Goal: Information Seeking & Learning: Learn about a topic

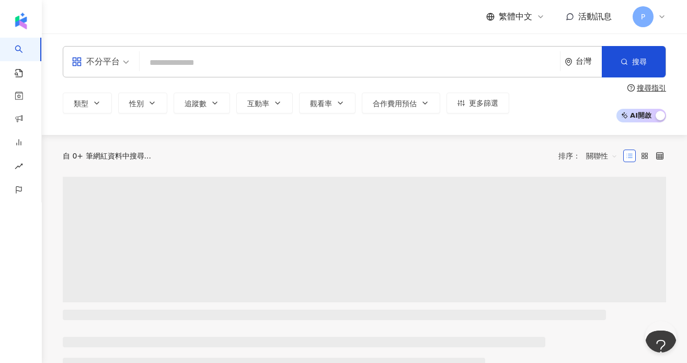
click at [403, 60] on input "search" at bounding box center [350, 63] width 412 height 20
type input "****"
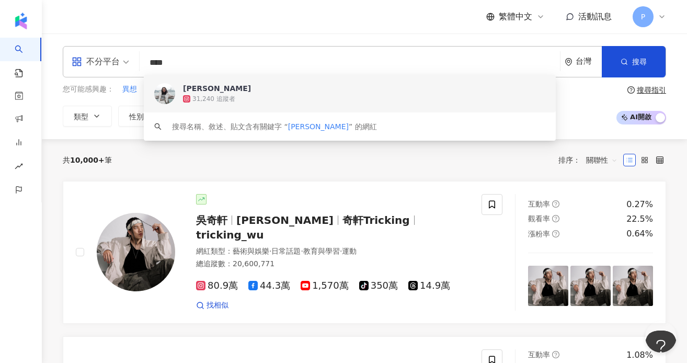
click at [361, 102] on div "31,240 追蹤者" at bounding box center [364, 99] width 362 height 10
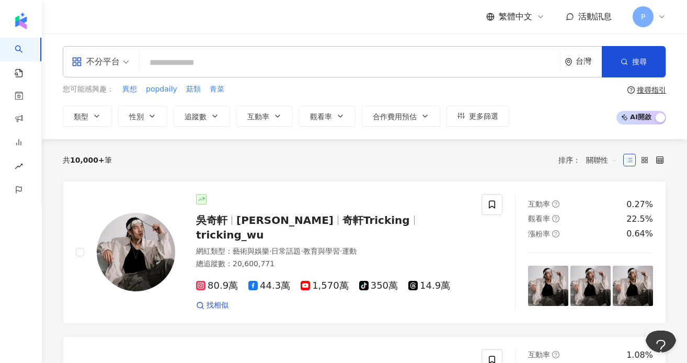
click at [292, 62] on input "search" at bounding box center [350, 63] width 412 height 20
paste input "**********"
type input "**********"
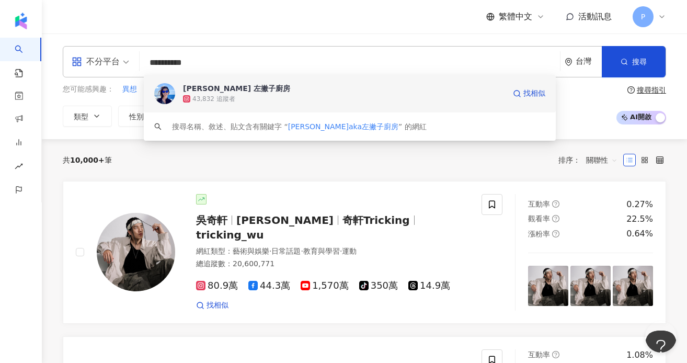
click at [257, 96] on div "43,832 追蹤者" at bounding box center [344, 99] width 322 height 10
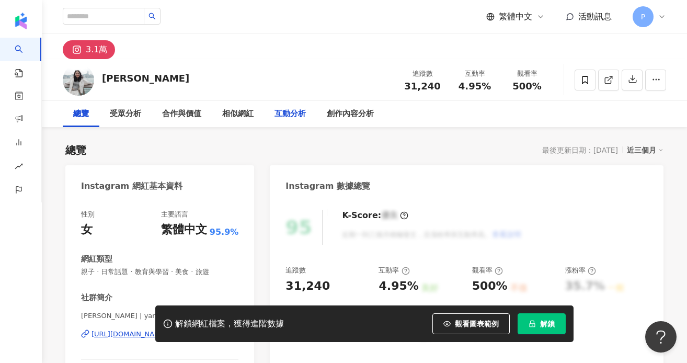
click at [279, 113] on div "互動分析" at bounding box center [289, 114] width 31 height 13
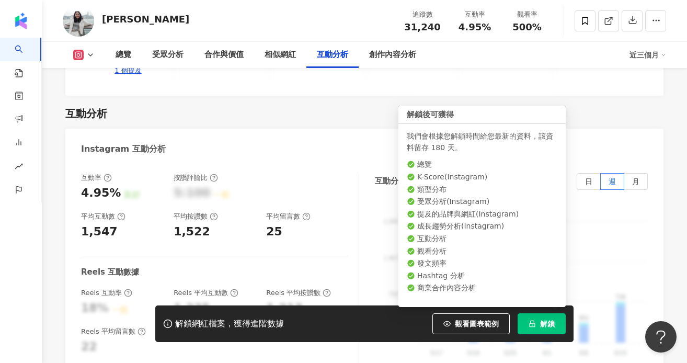
click at [549, 320] on span "解鎖" at bounding box center [547, 323] width 15 height 8
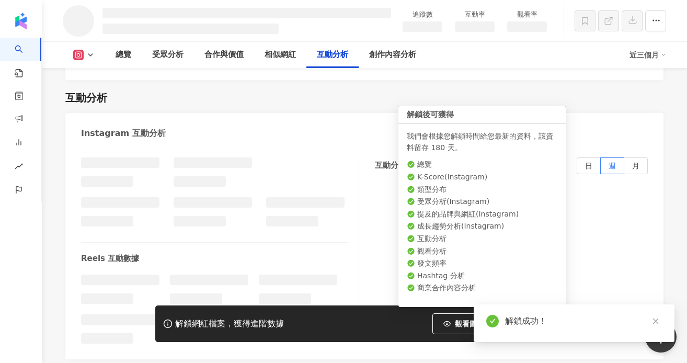
scroll to position [1785, 0]
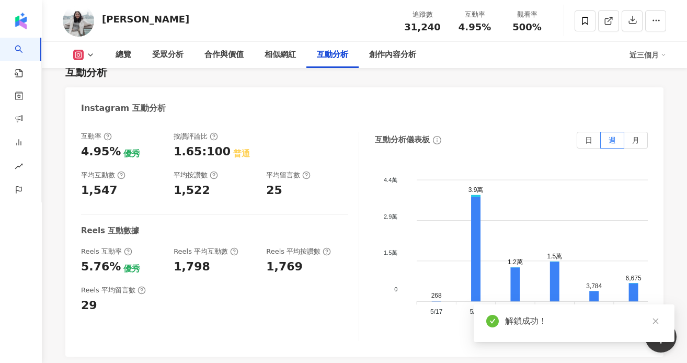
scroll to position [2055, 0]
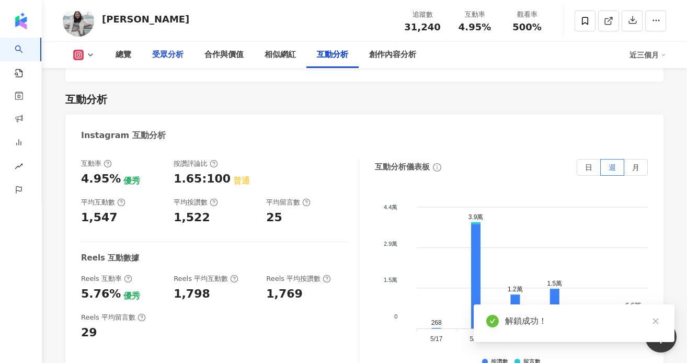
click at [165, 52] on div "受眾分析" at bounding box center [167, 55] width 31 height 13
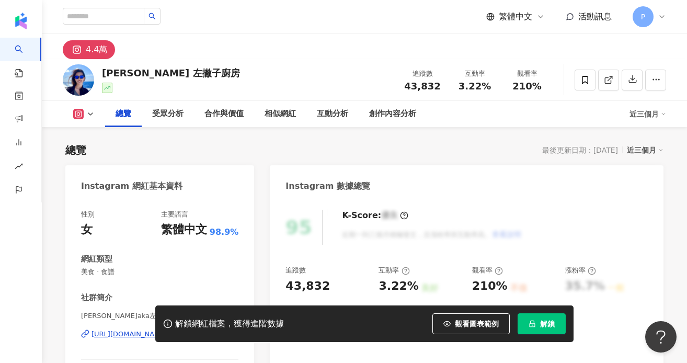
click at [162, 107] on div "受眾分析" at bounding box center [168, 114] width 52 height 26
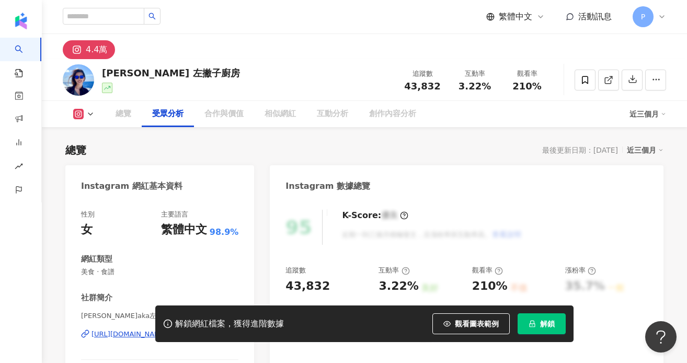
scroll to position [893, 0]
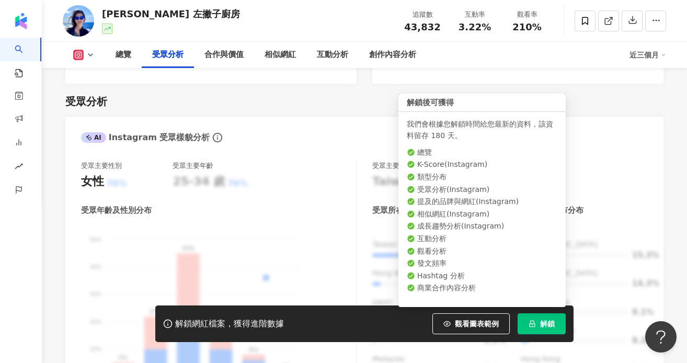
click at [536, 327] on button "解鎖" at bounding box center [542, 323] width 48 height 21
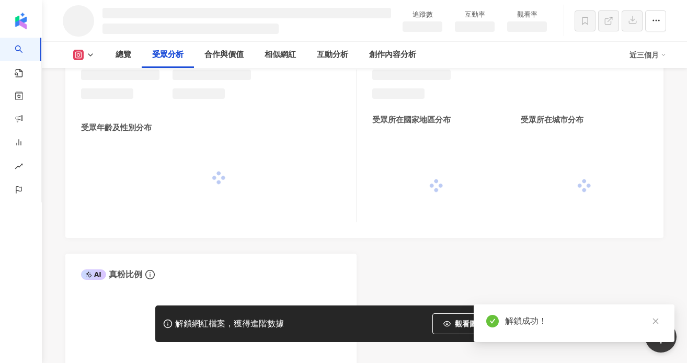
scroll to position [861, 0]
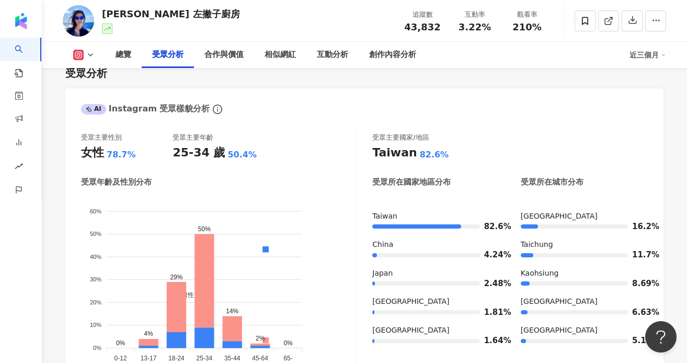
scroll to position [906, 0]
